Goal: Task Accomplishment & Management: Complete application form

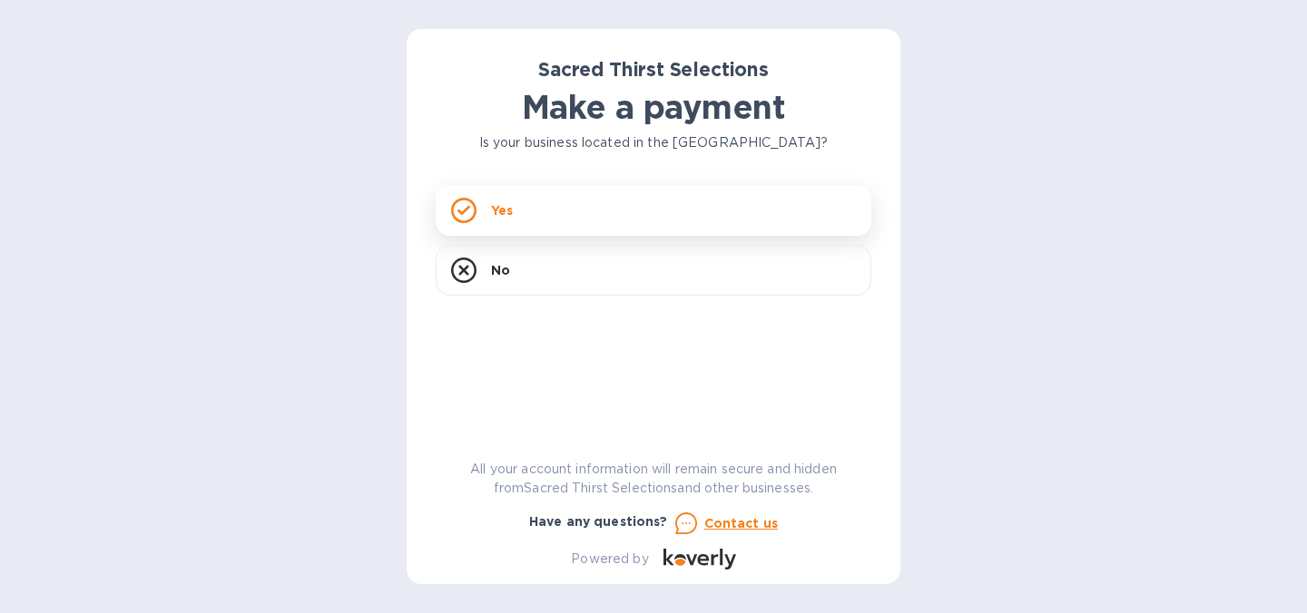
click at [535, 208] on div "Yes" at bounding box center [654, 210] width 436 height 51
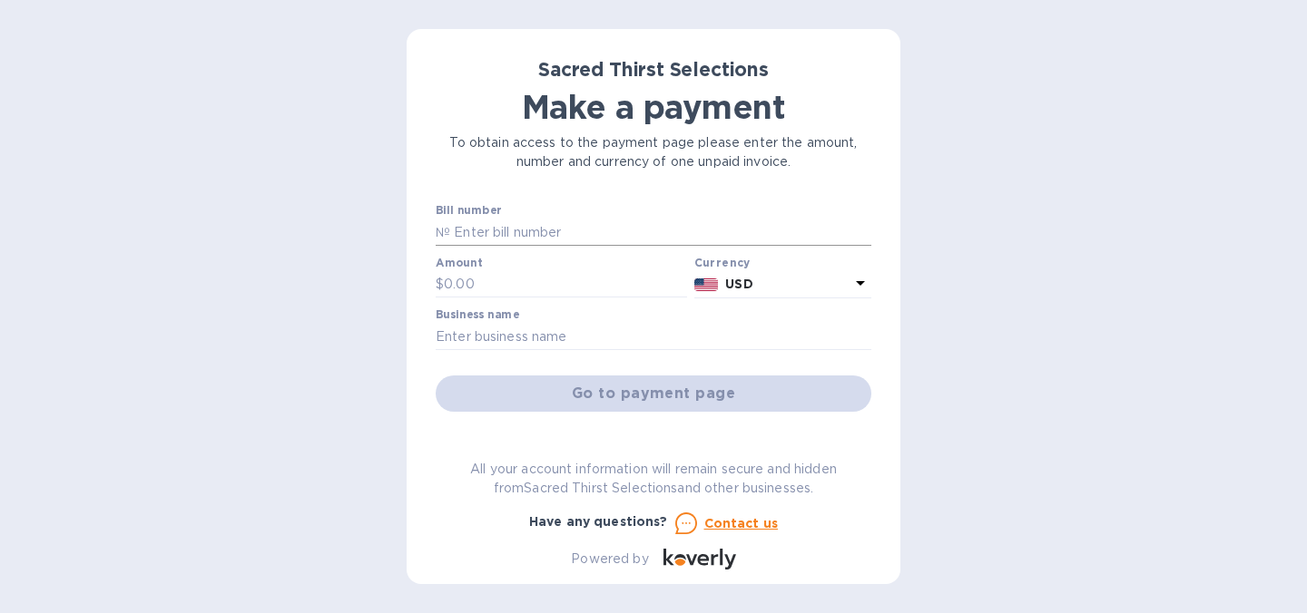
click at [642, 230] on input "text" at bounding box center [660, 232] width 421 height 27
paste input "#53166."
type input "#53166"
click at [554, 290] on input "text" at bounding box center [565, 284] width 243 height 27
paste input "3,961.60"
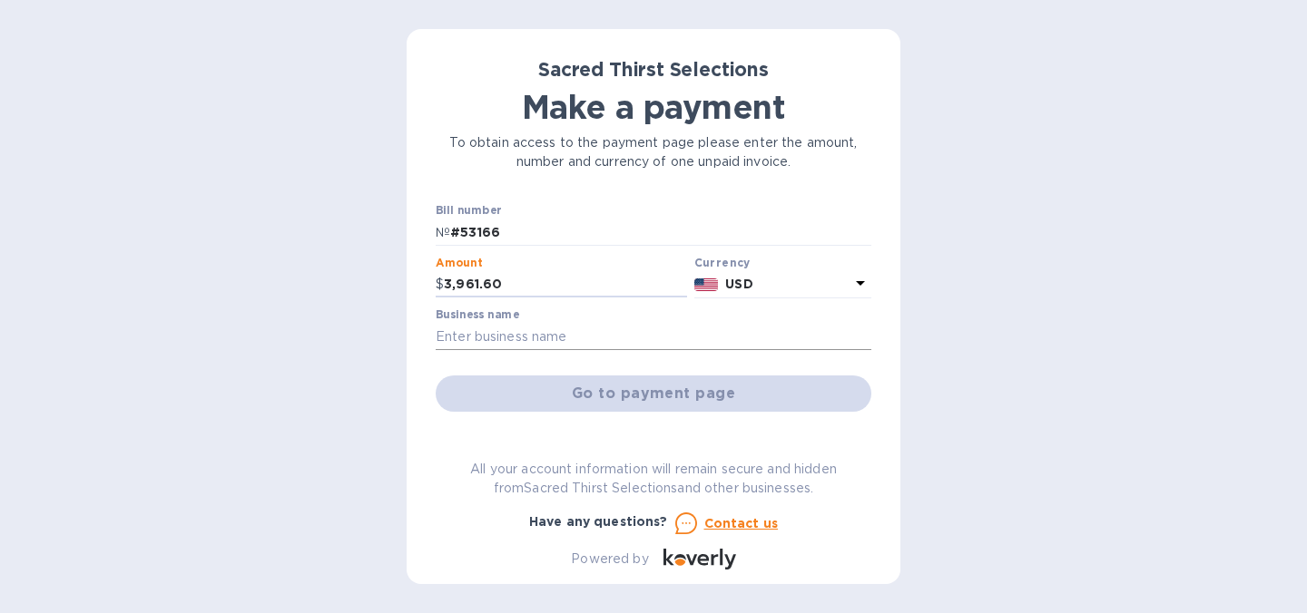
type input "3,961.60"
click at [551, 332] on input "text" at bounding box center [654, 336] width 436 height 27
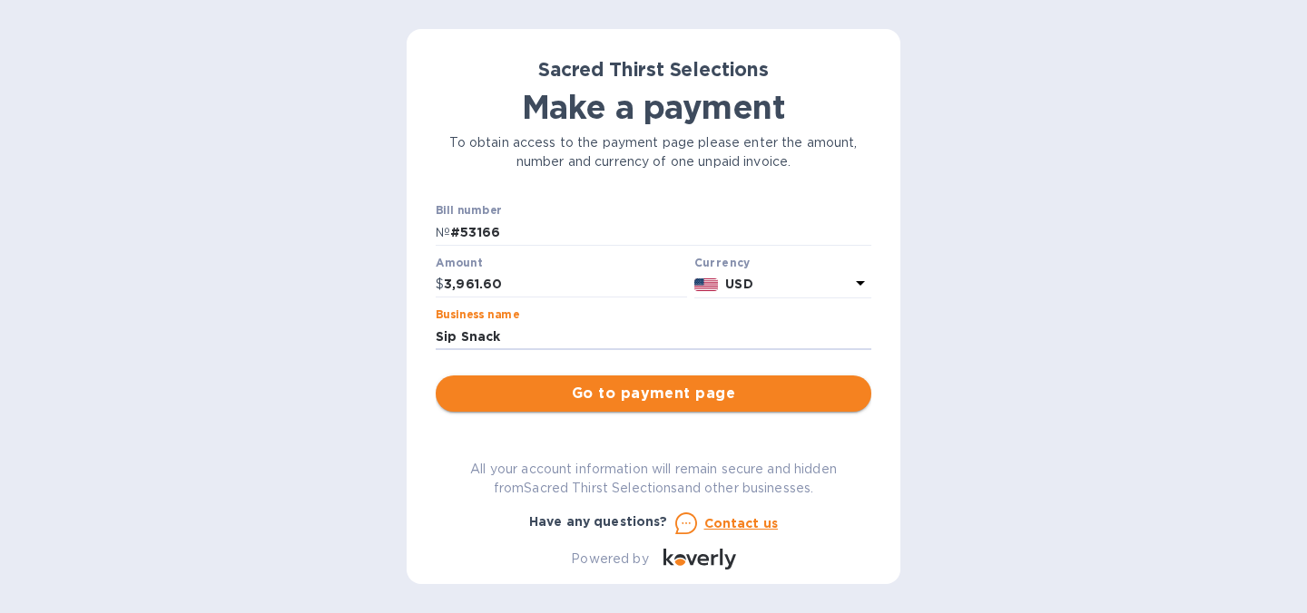
type input "Sip Snack"
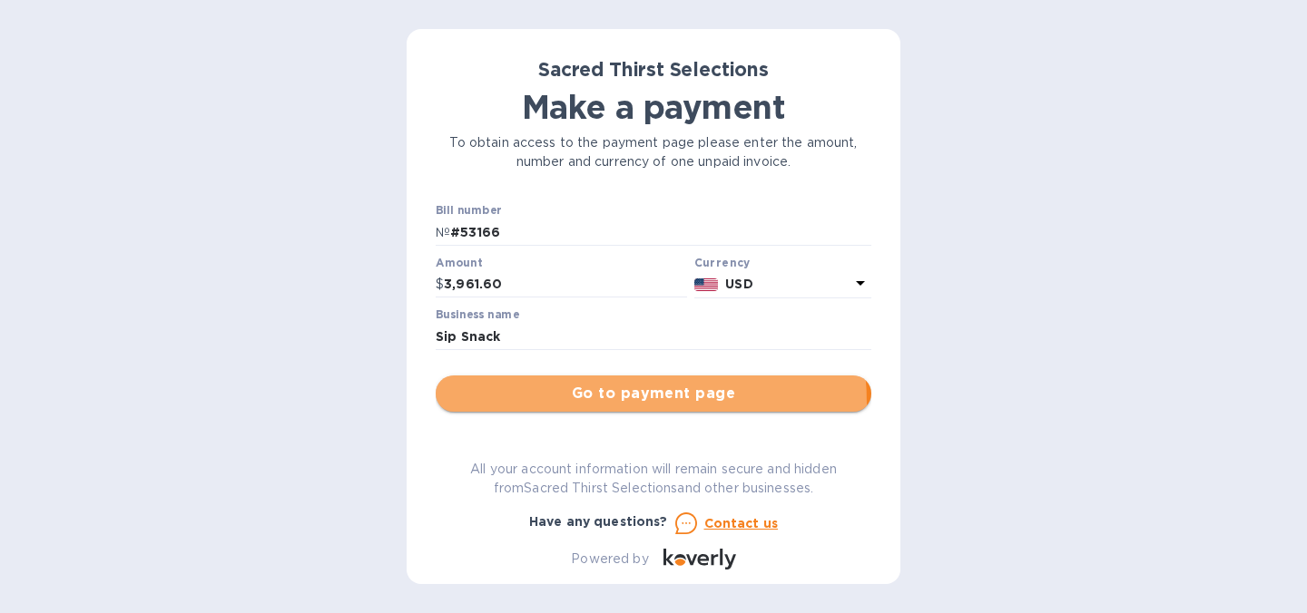
click at [566, 404] on span "Go to payment page" at bounding box center [653, 394] width 406 height 22
